Goal: Navigation & Orientation: Find specific page/section

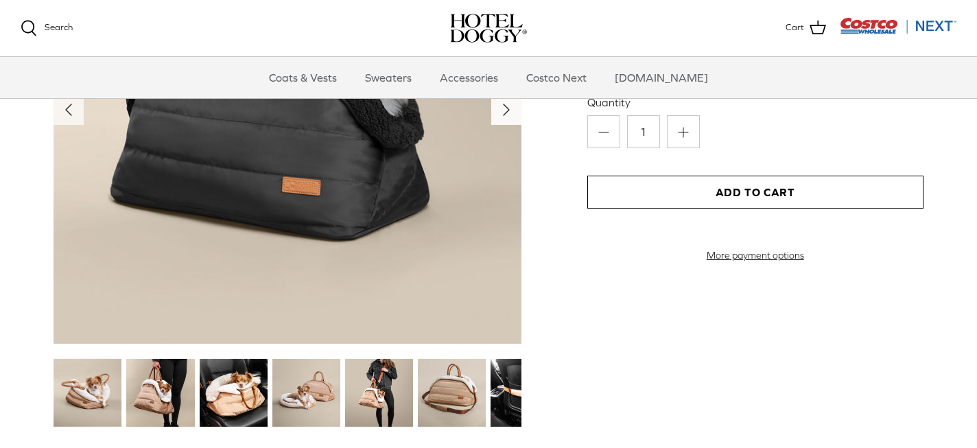
scroll to position [1578, 0]
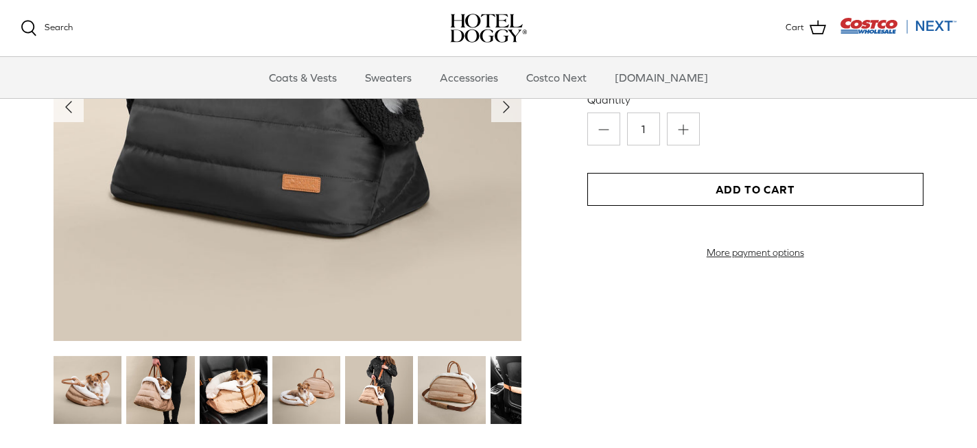
click at [155, 399] on img at bounding box center [160, 390] width 68 height 68
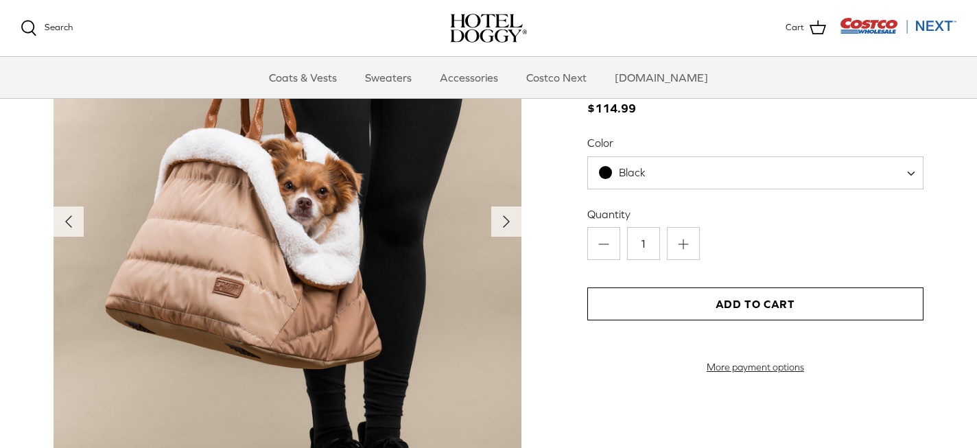
scroll to position [1466, 0]
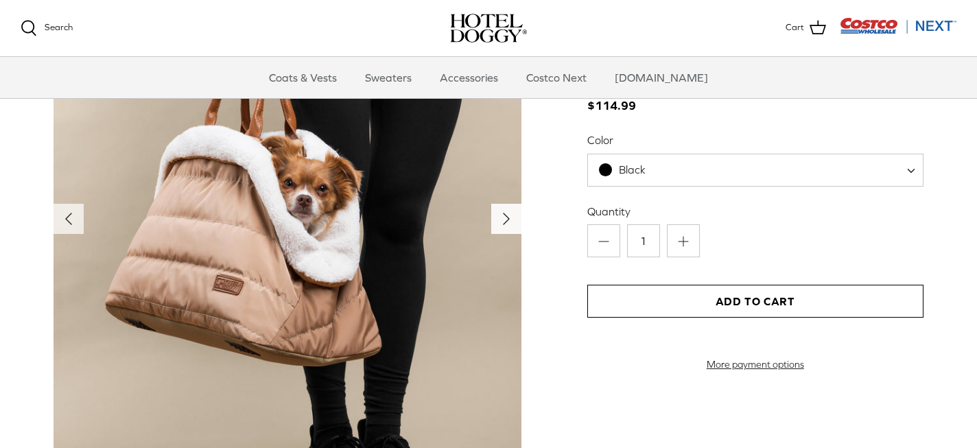
click at [503, 219] on icon "Right" at bounding box center [506, 219] width 22 height 22
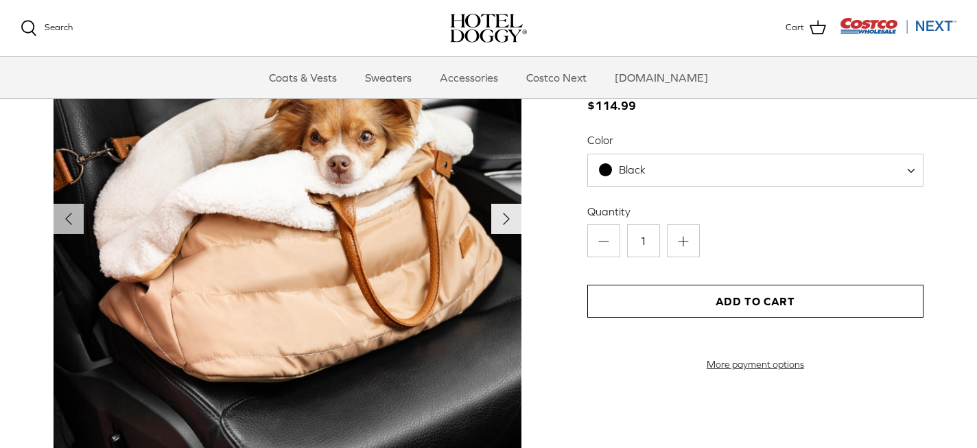
click at [503, 219] on icon "Right" at bounding box center [506, 219] width 22 height 22
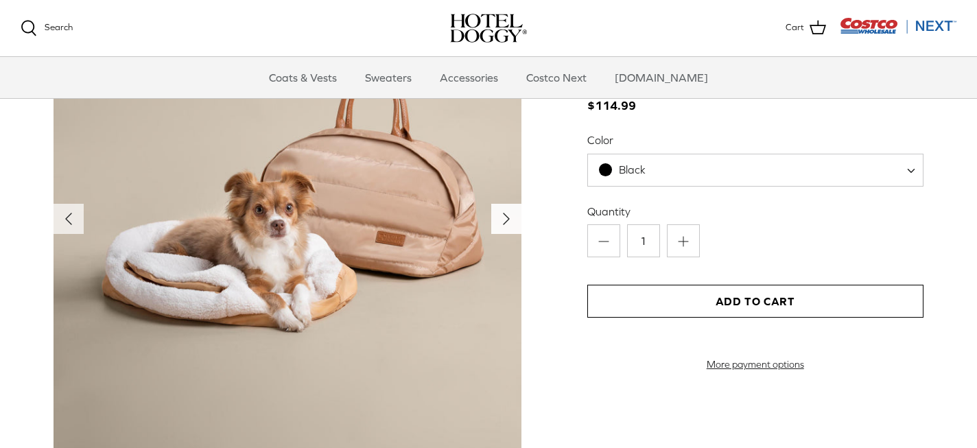
click at [504, 221] on polyline "Next" at bounding box center [506, 218] width 5 height 11
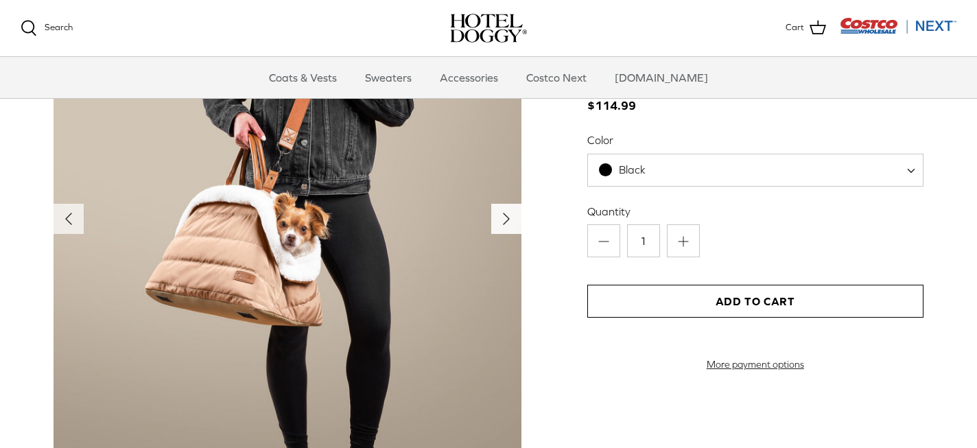
click at [505, 222] on polyline "Next" at bounding box center [506, 218] width 5 height 11
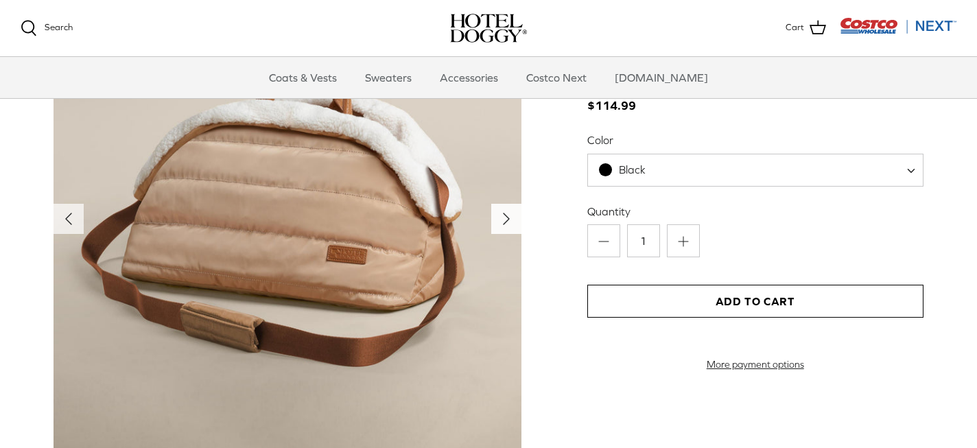
click at [505, 223] on polyline "Next" at bounding box center [506, 218] width 5 height 11
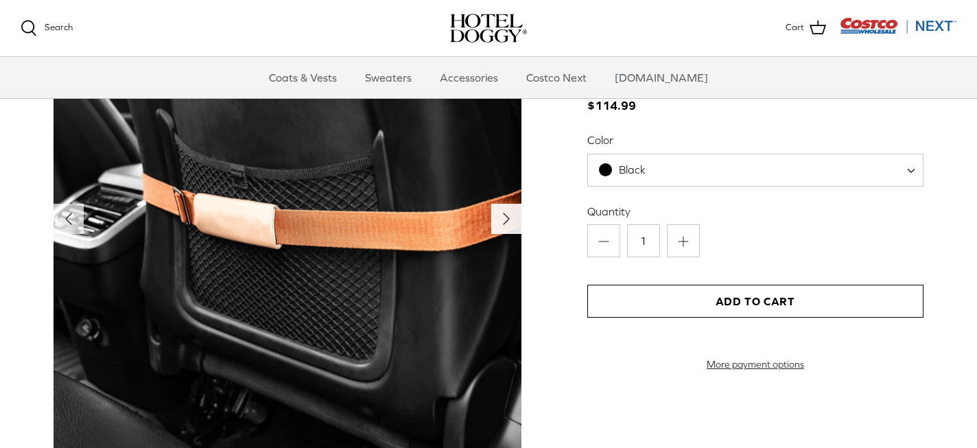
click at [505, 224] on icon "Right" at bounding box center [506, 219] width 22 height 22
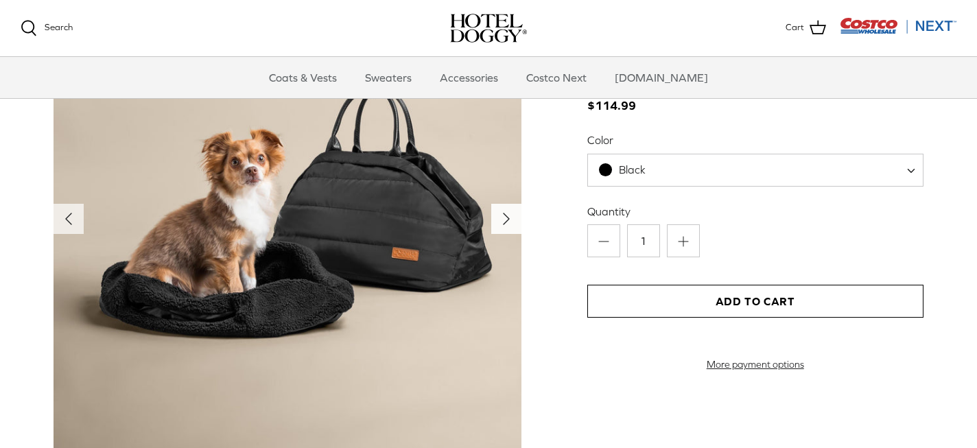
click at [505, 224] on icon "Right" at bounding box center [506, 219] width 22 height 22
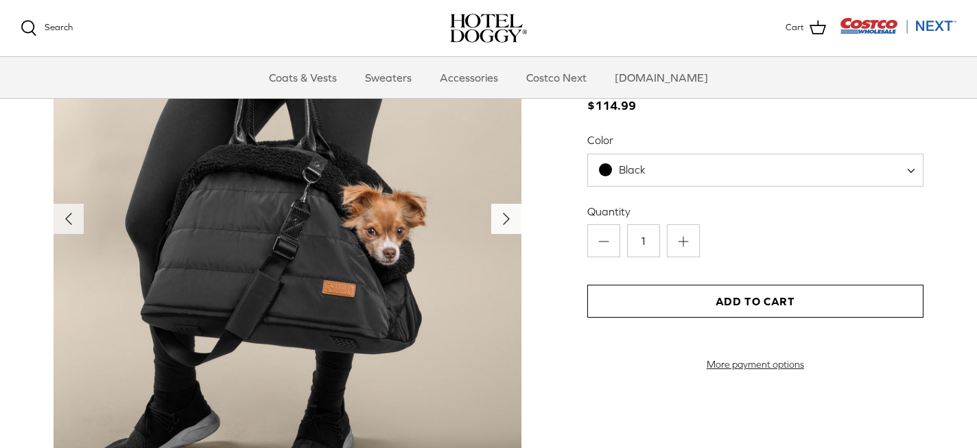
click at [503, 223] on icon "Right" at bounding box center [506, 219] width 22 height 22
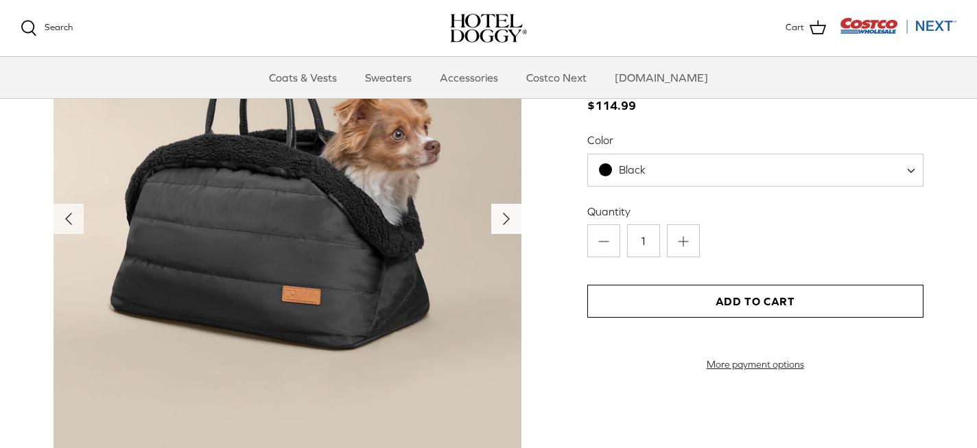
click at [503, 223] on icon "Right" at bounding box center [506, 219] width 22 height 22
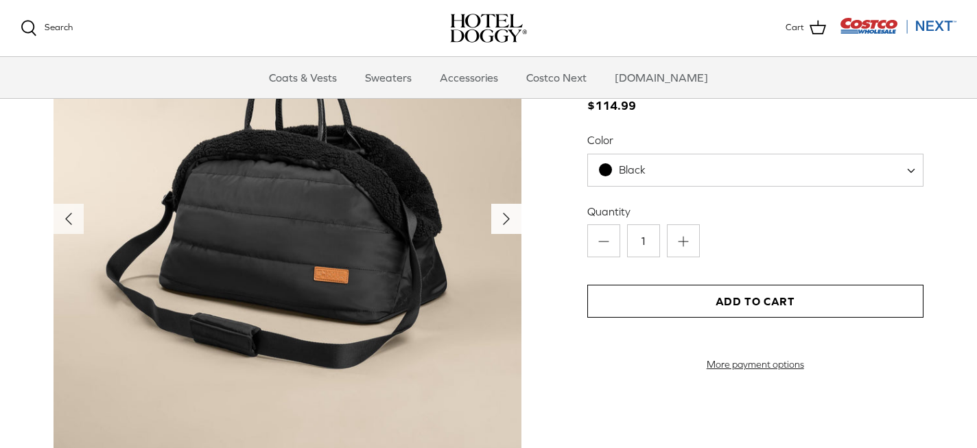
click at [503, 223] on icon "Right" at bounding box center [506, 219] width 22 height 22
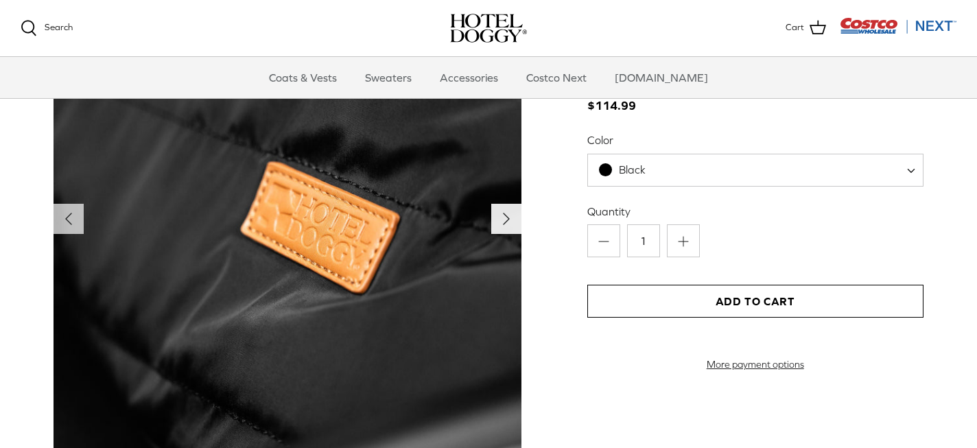
click at [503, 223] on icon "Right" at bounding box center [506, 219] width 22 height 22
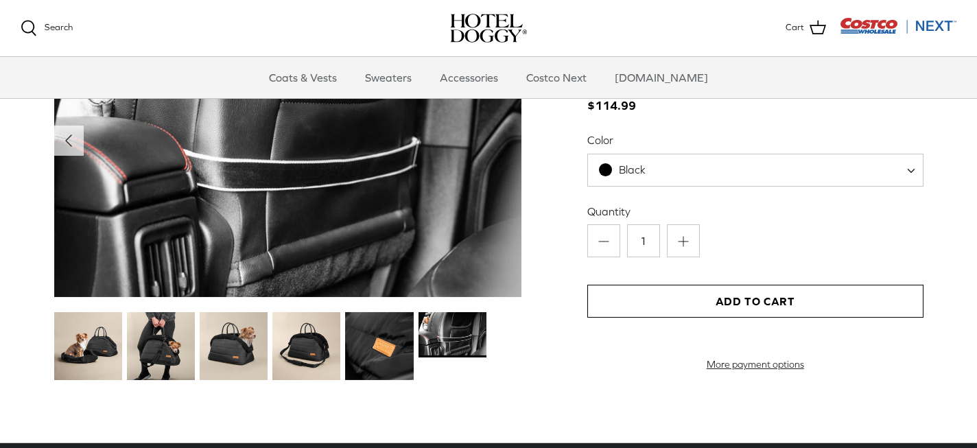
click at [501, 221] on img at bounding box center [288, 141] width 468 height 312
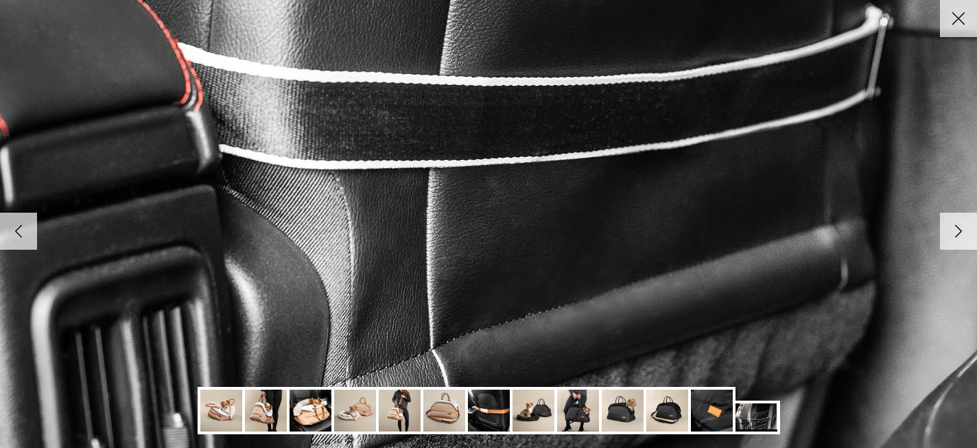
click at [480, 412] on img at bounding box center [489, 411] width 42 height 42
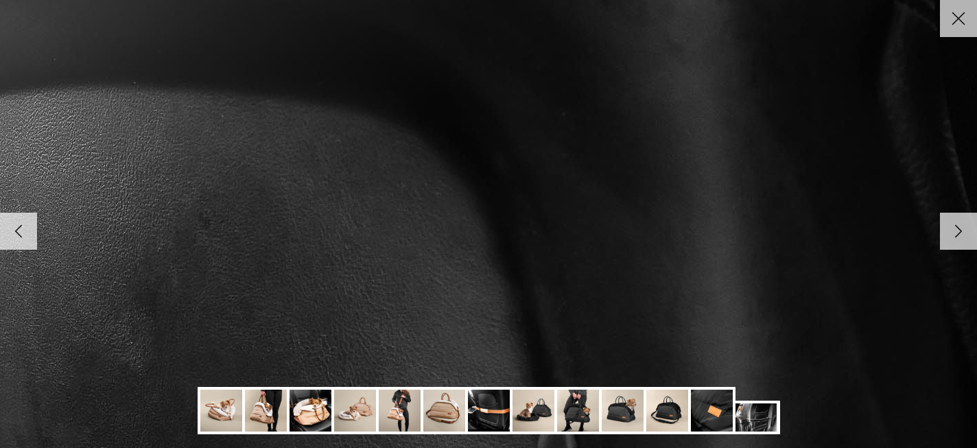
click at [961, 19] on icon "Close" at bounding box center [958, 18] width 23 height 23
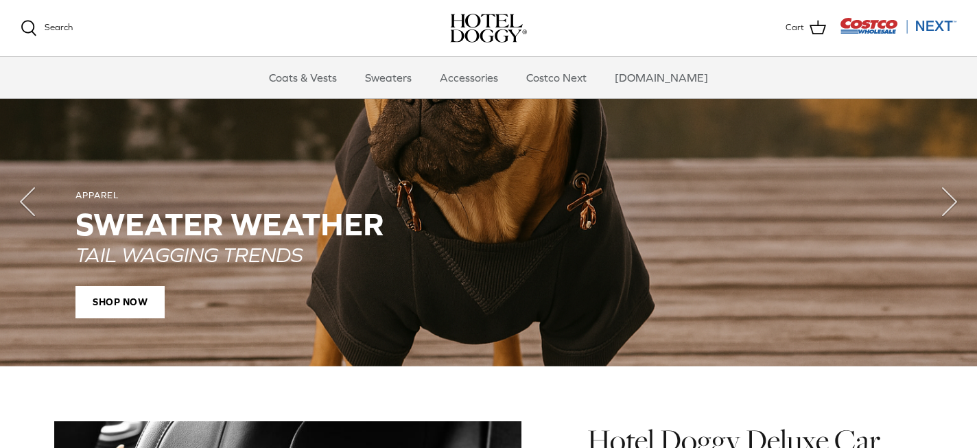
scroll to position [1028, 0]
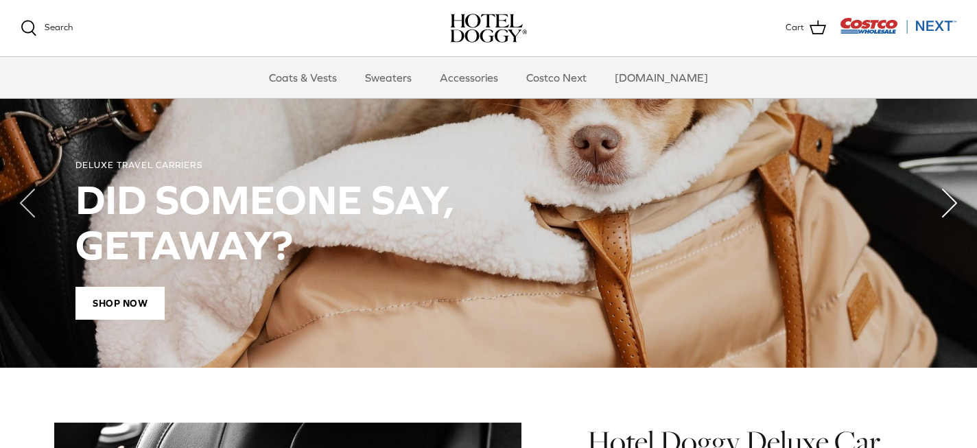
click at [957, 202] on icon "Right" at bounding box center [949, 203] width 55 height 55
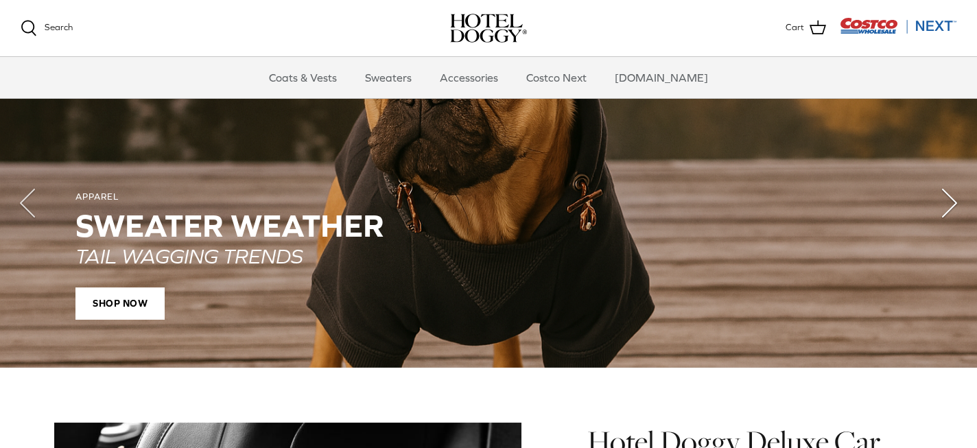
click at [957, 202] on icon "Right" at bounding box center [949, 203] width 55 height 55
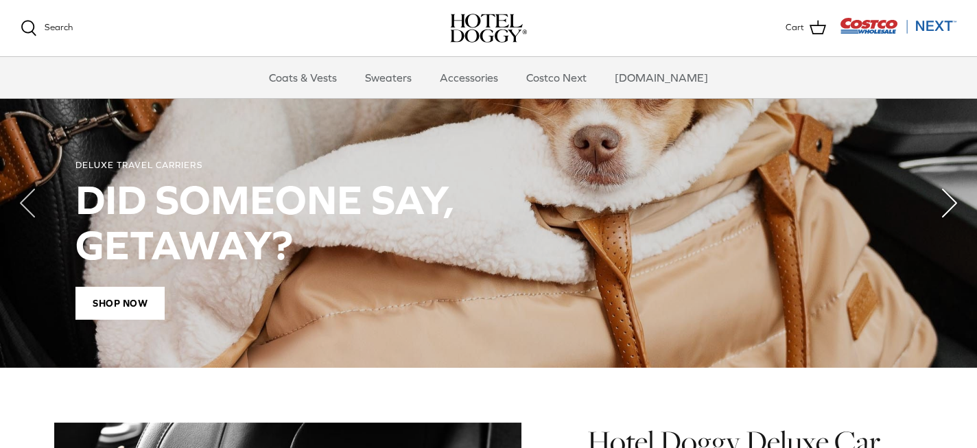
click at [958, 202] on icon "Right" at bounding box center [949, 203] width 55 height 55
click at [954, 205] on polyline "Next" at bounding box center [950, 202] width 14 height 27
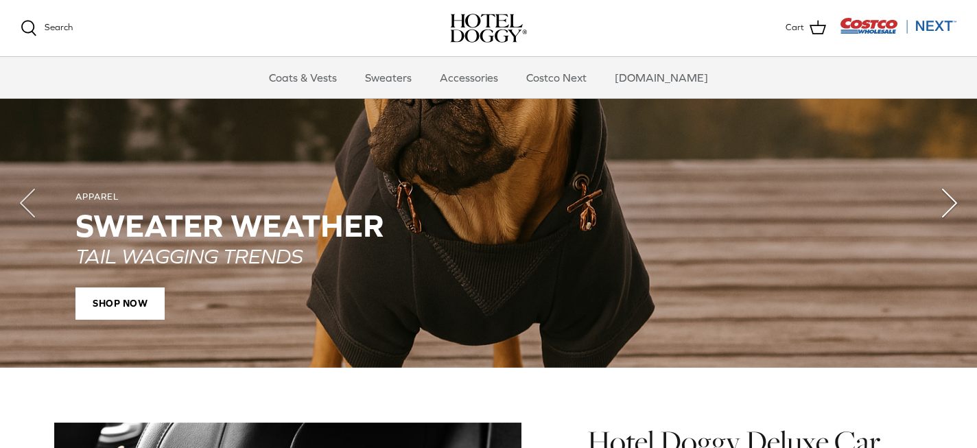
click at [954, 205] on polyline "Next" at bounding box center [950, 202] width 14 height 27
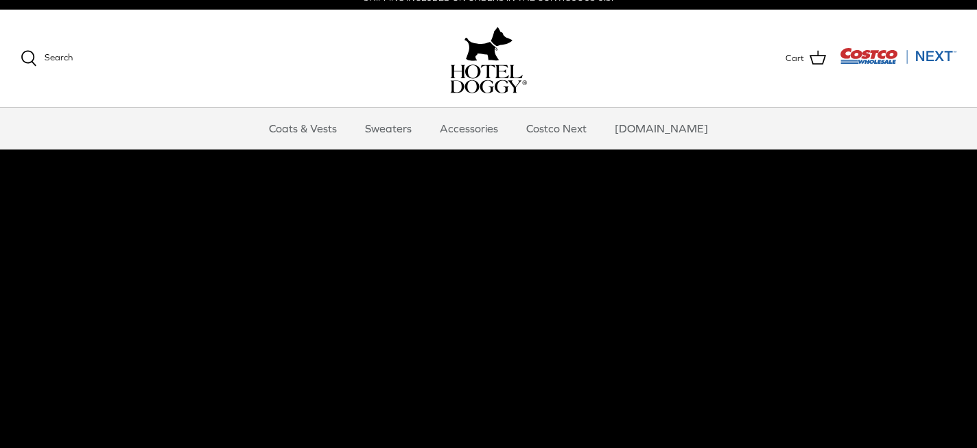
scroll to position [16, 0]
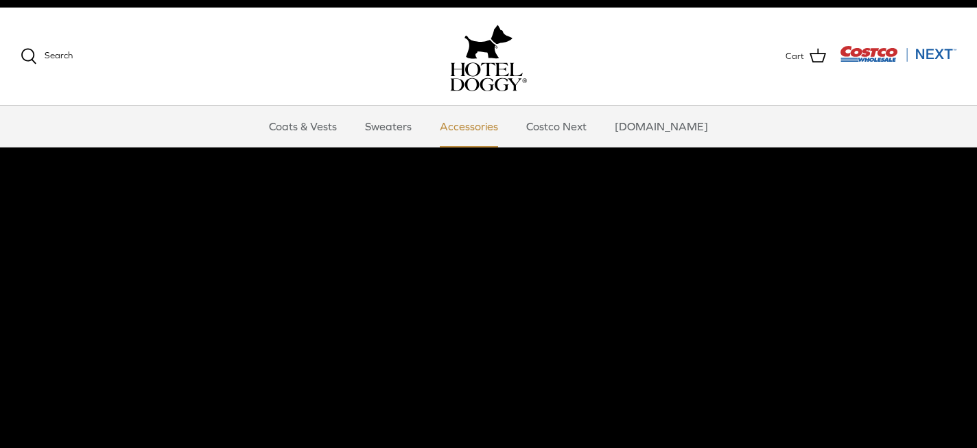
click at [480, 127] on link "Accessories" at bounding box center [468, 126] width 83 height 41
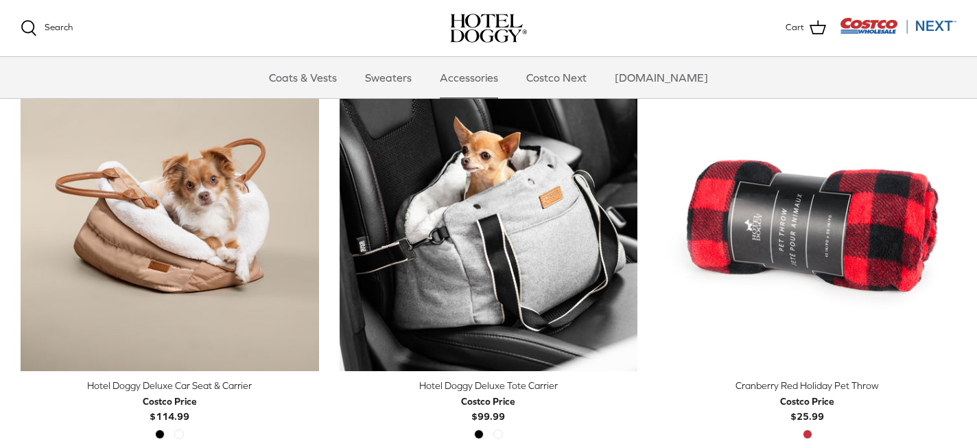
scroll to position [355, 0]
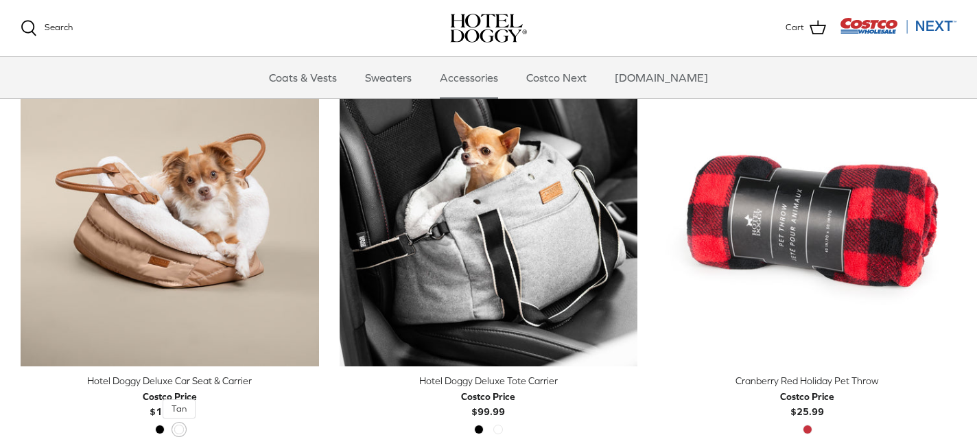
click at [182, 432] on span "Tan" at bounding box center [179, 430] width 10 height 10
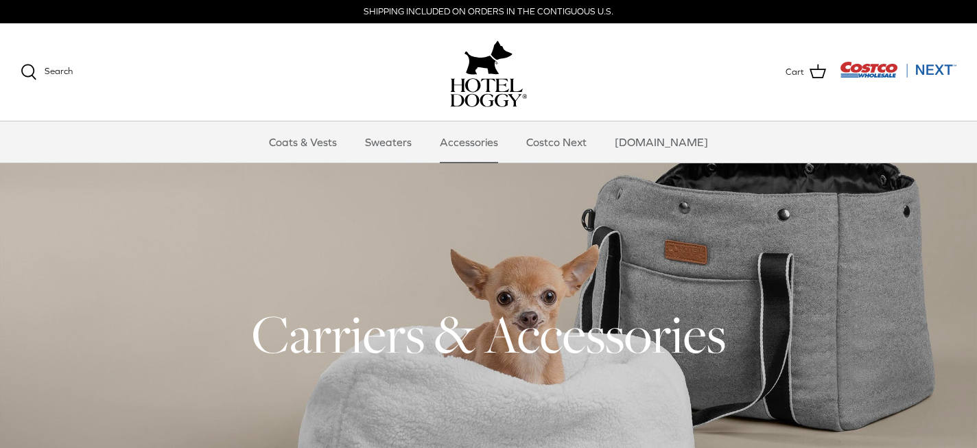
scroll to position [2, 0]
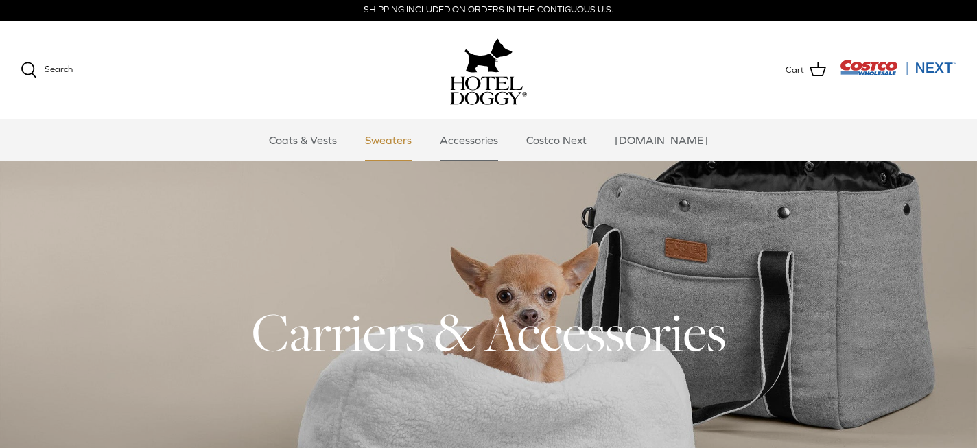
click at [403, 141] on link "Sweaters" at bounding box center [388, 139] width 71 height 41
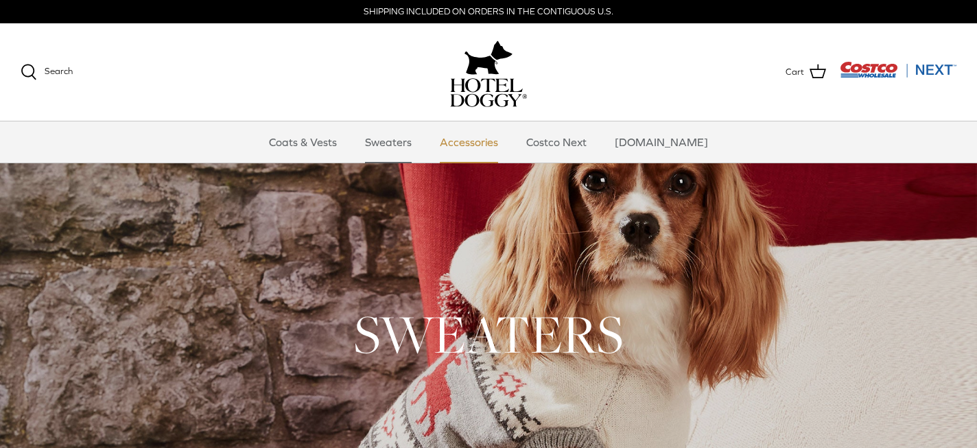
click at [490, 143] on link "Accessories" at bounding box center [468, 141] width 83 height 41
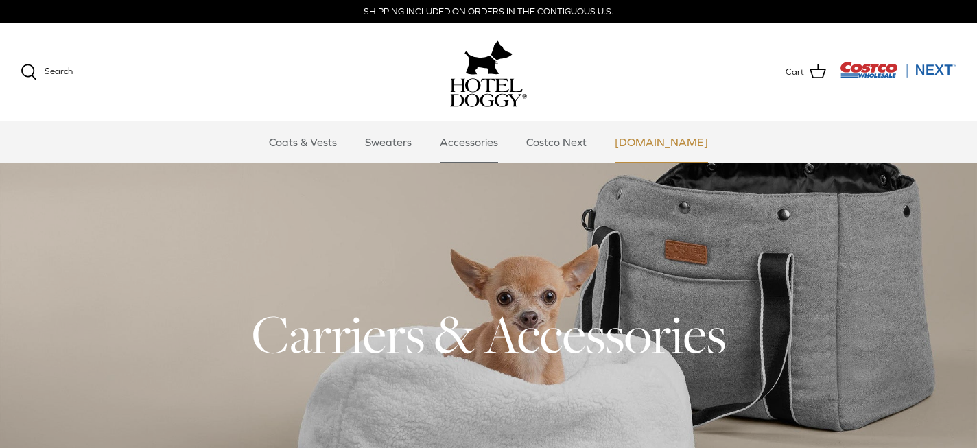
click at [658, 145] on link "[DOMAIN_NAME]" at bounding box center [661, 141] width 118 height 41
